Goal: Navigation & Orientation: Find specific page/section

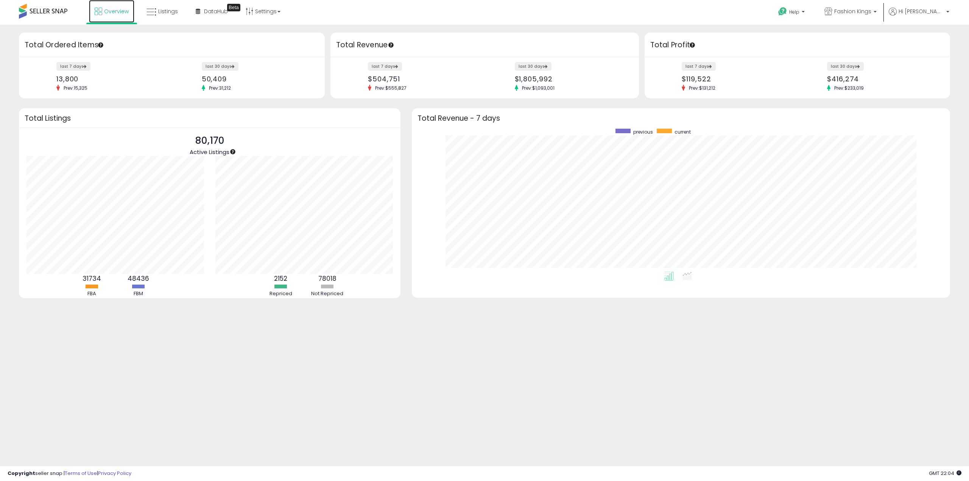
click at [111, 11] on span "Overview" at bounding box center [116, 12] width 25 height 8
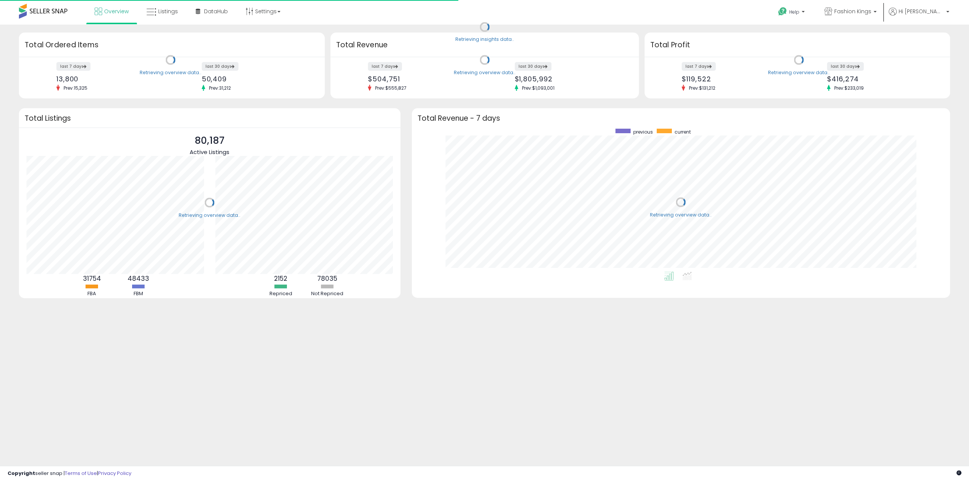
scroll to position [143, 523]
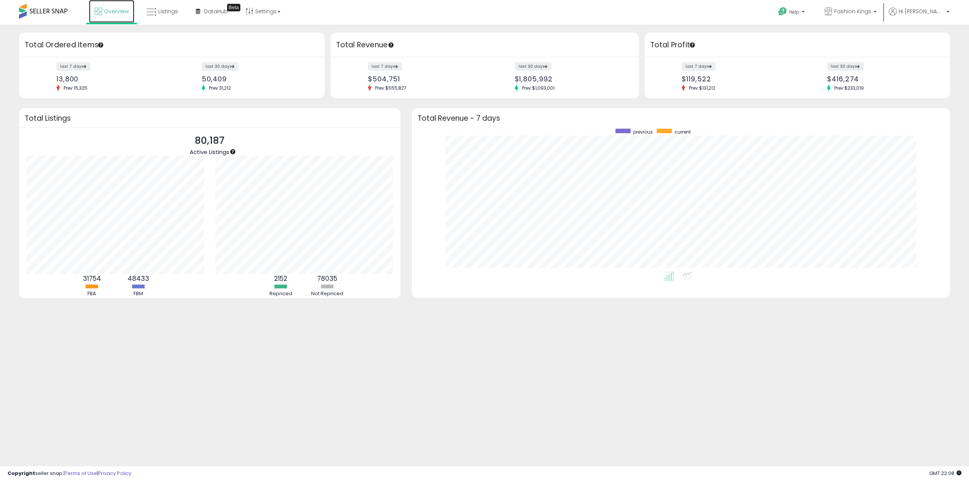
click at [108, 13] on span "Overview" at bounding box center [116, 12] width 25 height 8
click at [119, 20] on link "Overview" at bounding box center [111, 11] width 45 height 23
